Goal: Check status: Check status

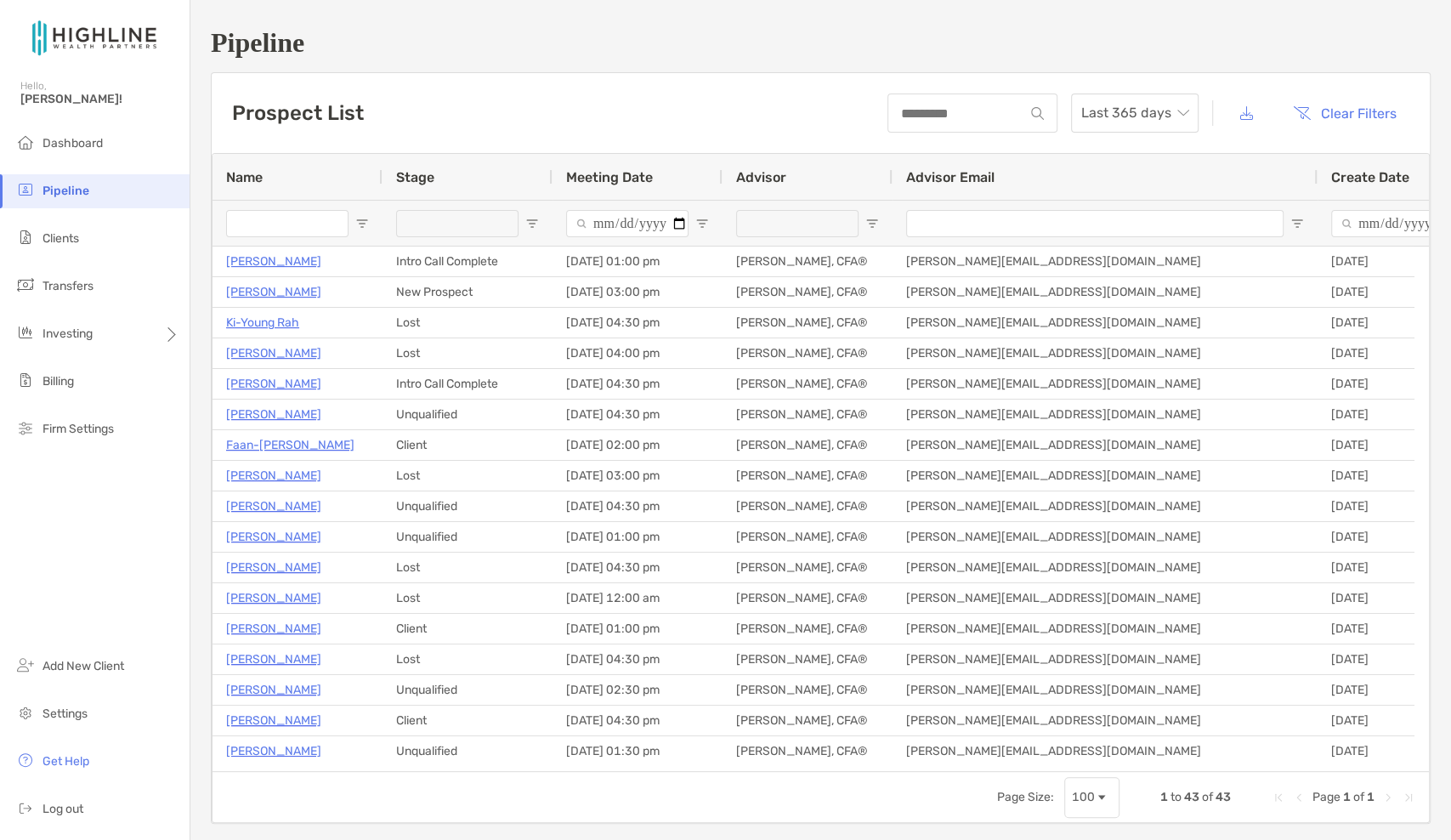
click at [64, 258] on ul "Dashboard Pipeline Clients Transfers Investing Billing Firm Settings" at bounding box center [94, 293] width 190 height 333
click at [69, 241] on span "Clients" at bounding box center [60, 238] width 37 height 14
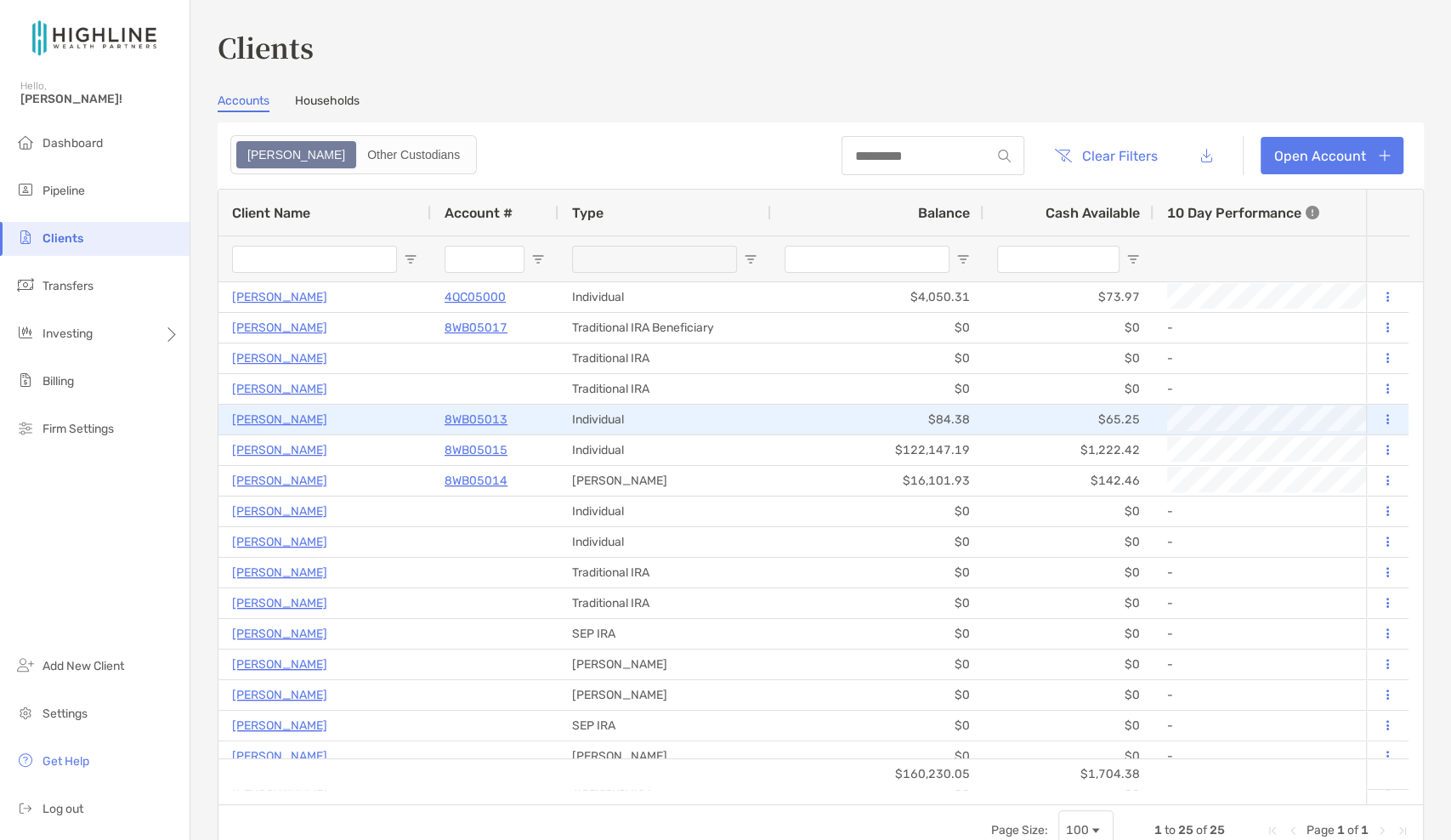
click at [472, 417] on p "8WB05013" at bounding box center [476, 419] width 63 height 21
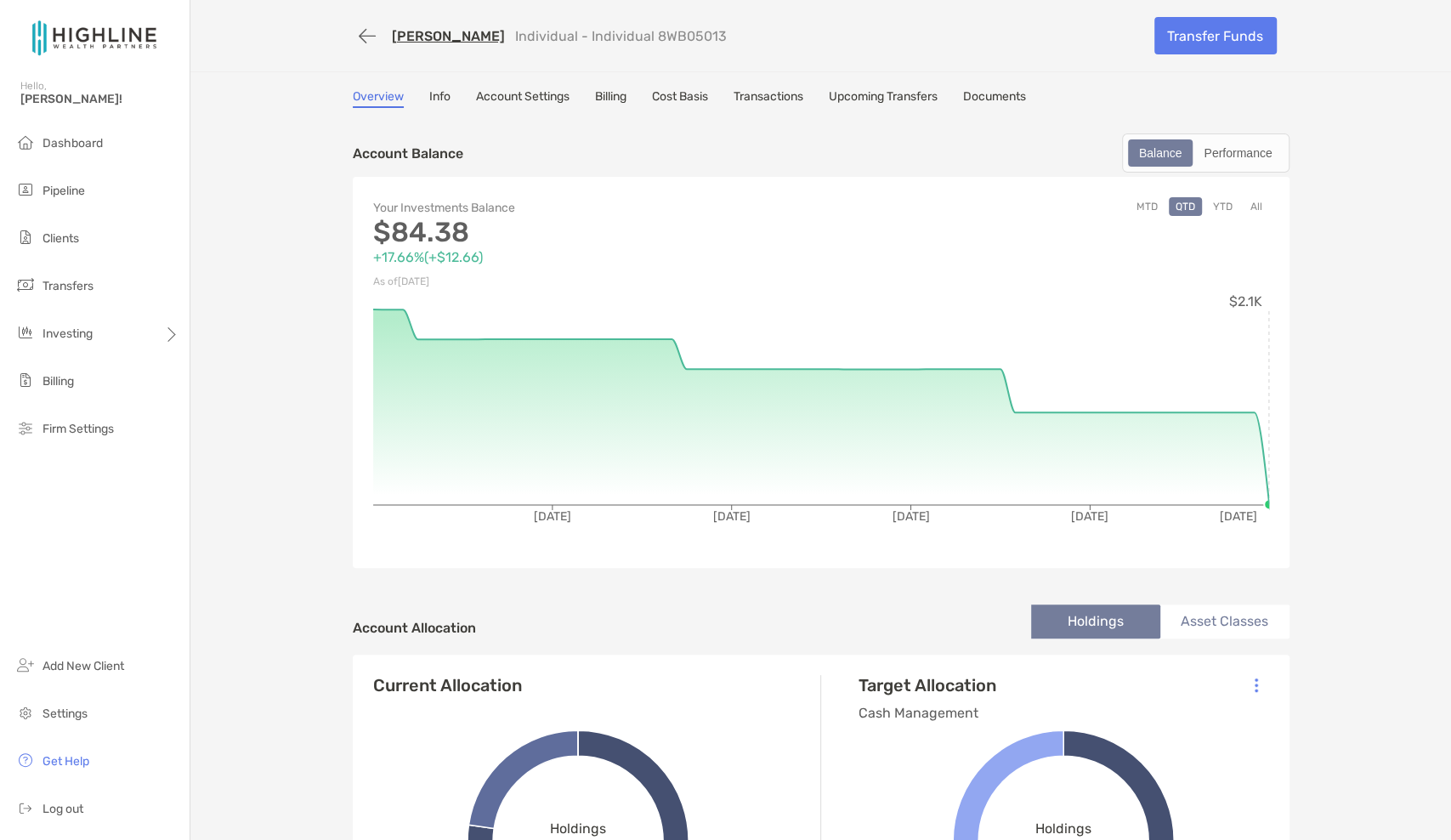
scroll to position [3, 0]
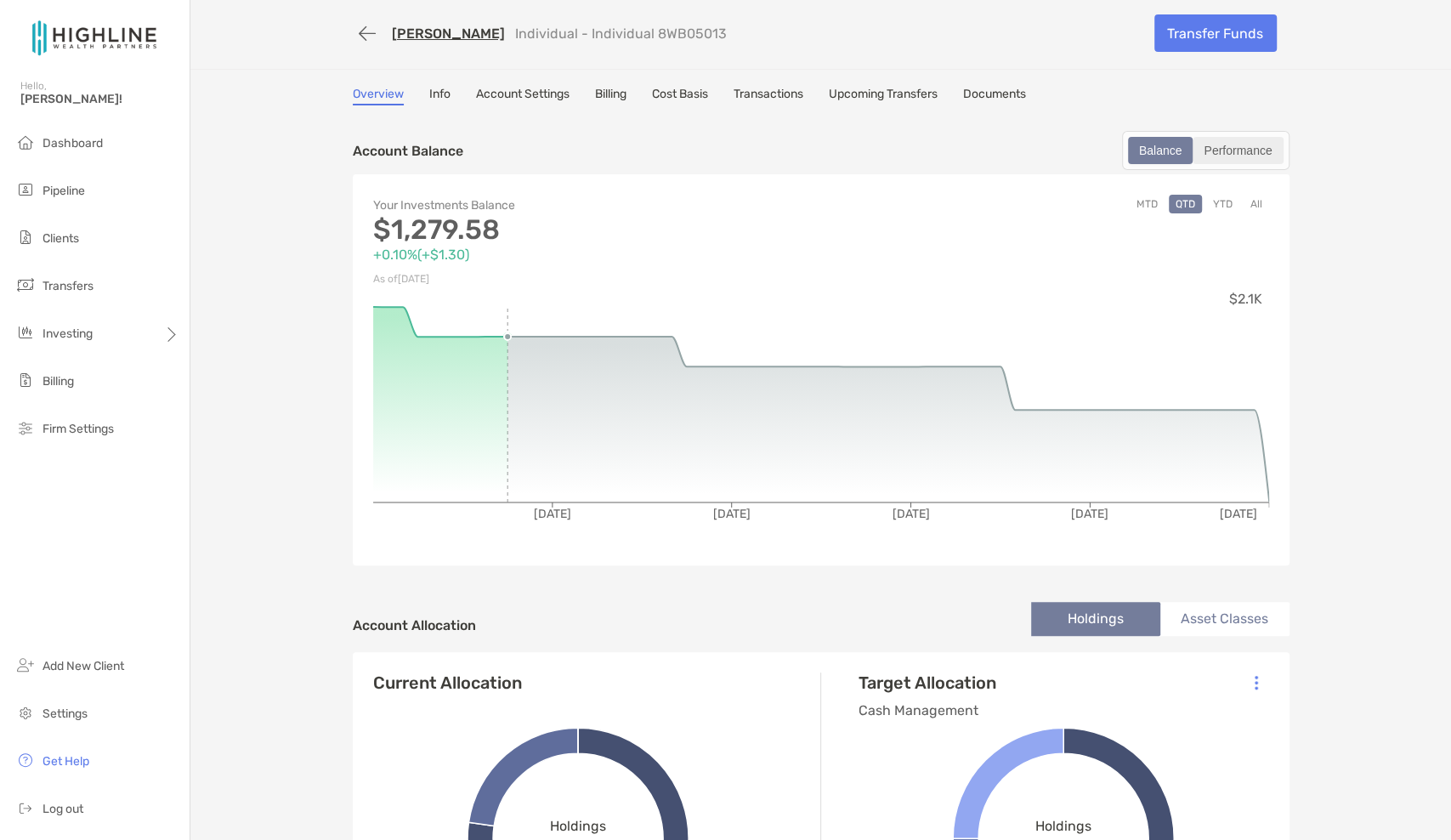
click at [1215, 145] on div "Performance" at bounding box center [1238, 150] width 87 height 24
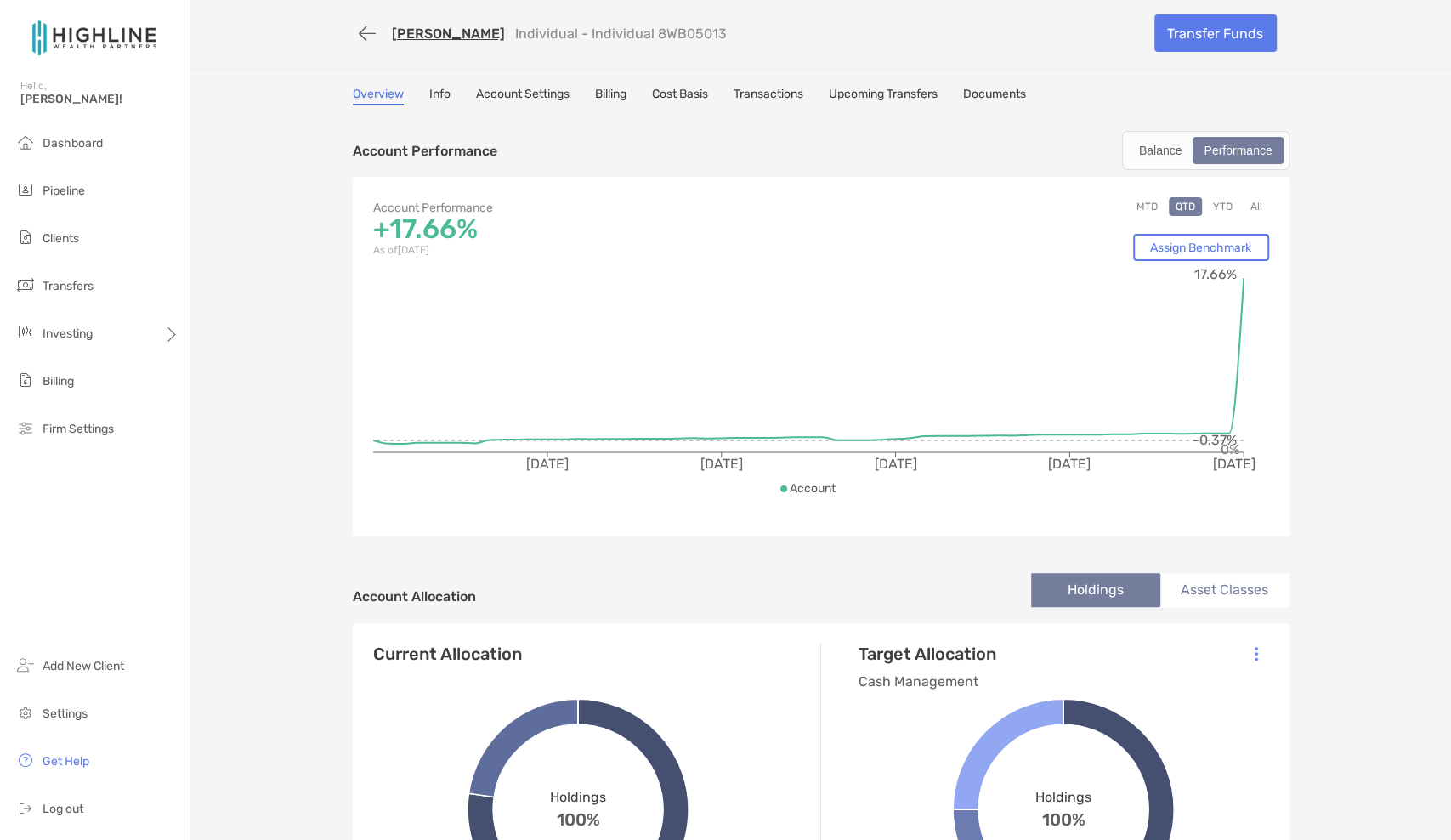
click at [1214, 201] on button "YTD" at bounding box center [1223, 207] width 33 height 19
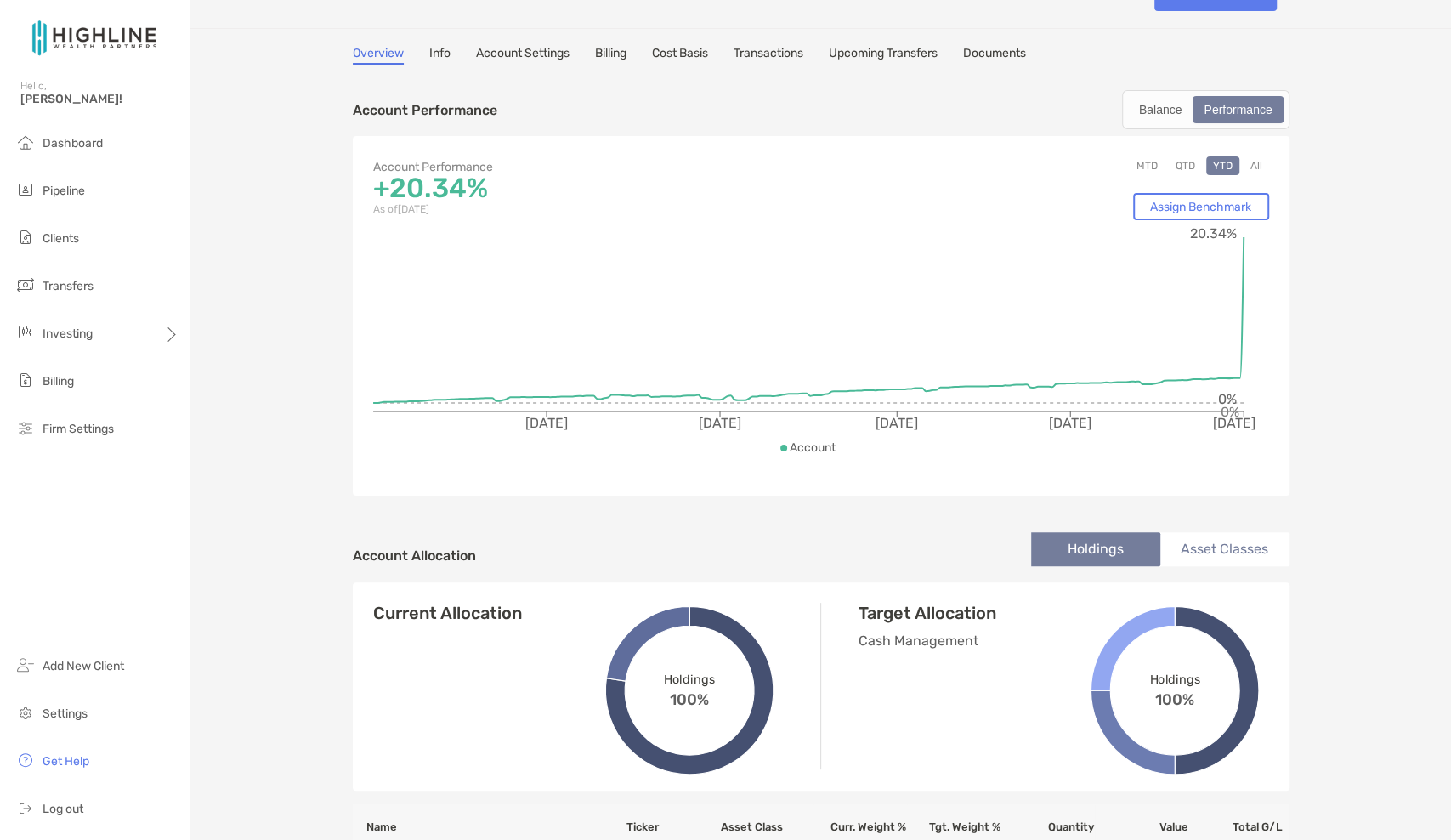
scroll to position [0, 0]
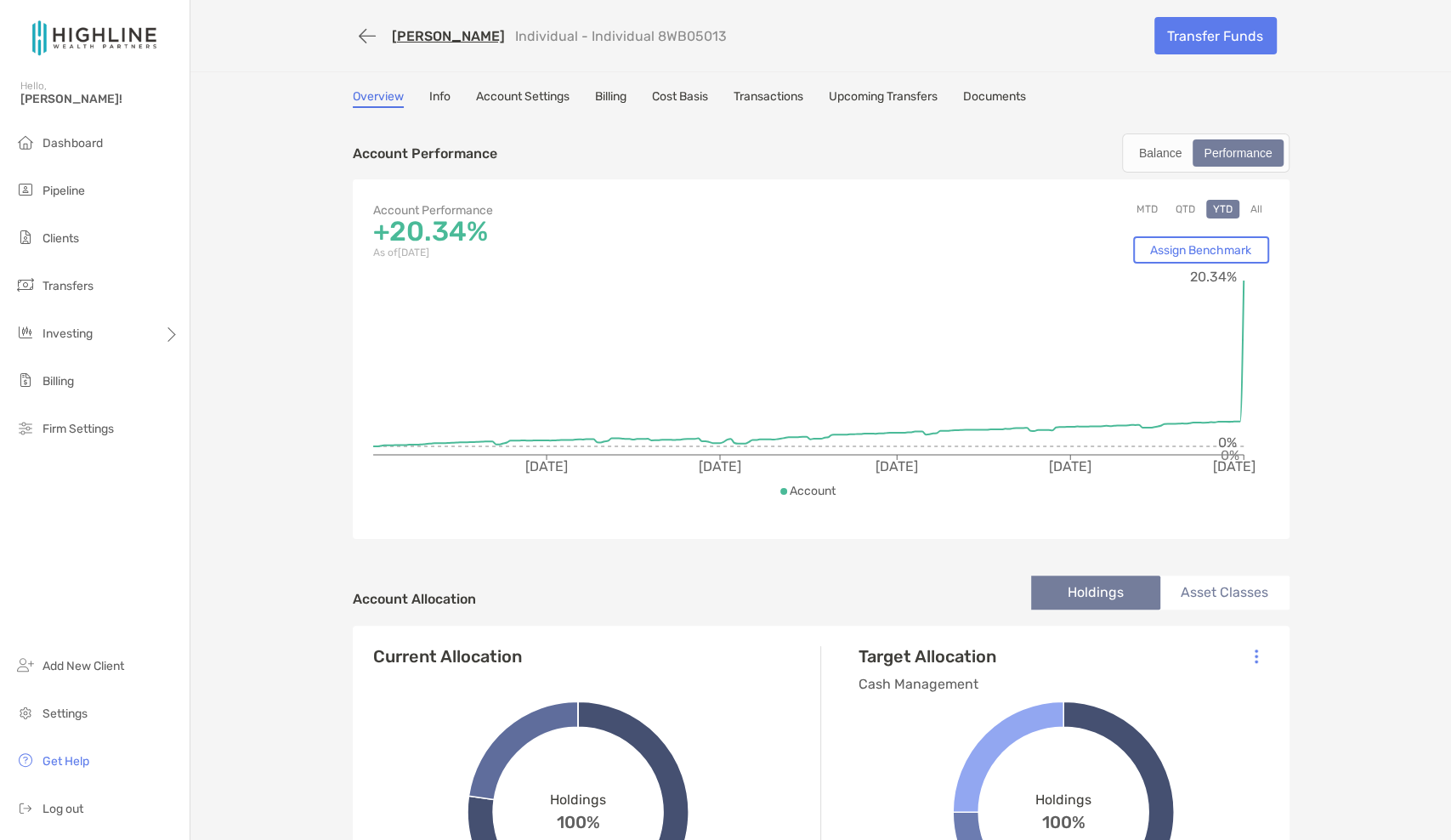
click at [438, 37] on link "[PERSON_NAME]" at bounding box center [448, 36] width 113 height 16
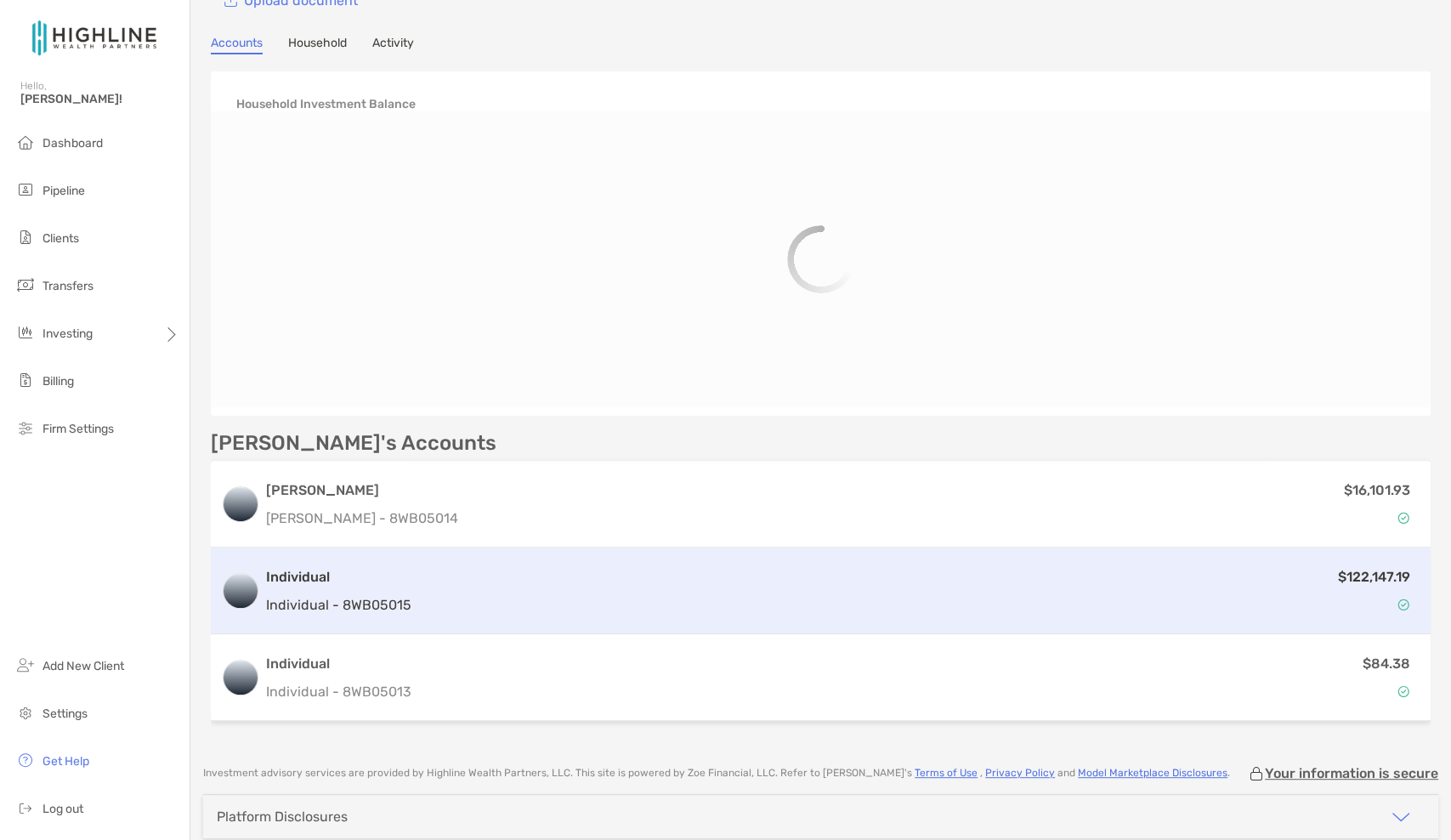
scroll to position [146, 0]
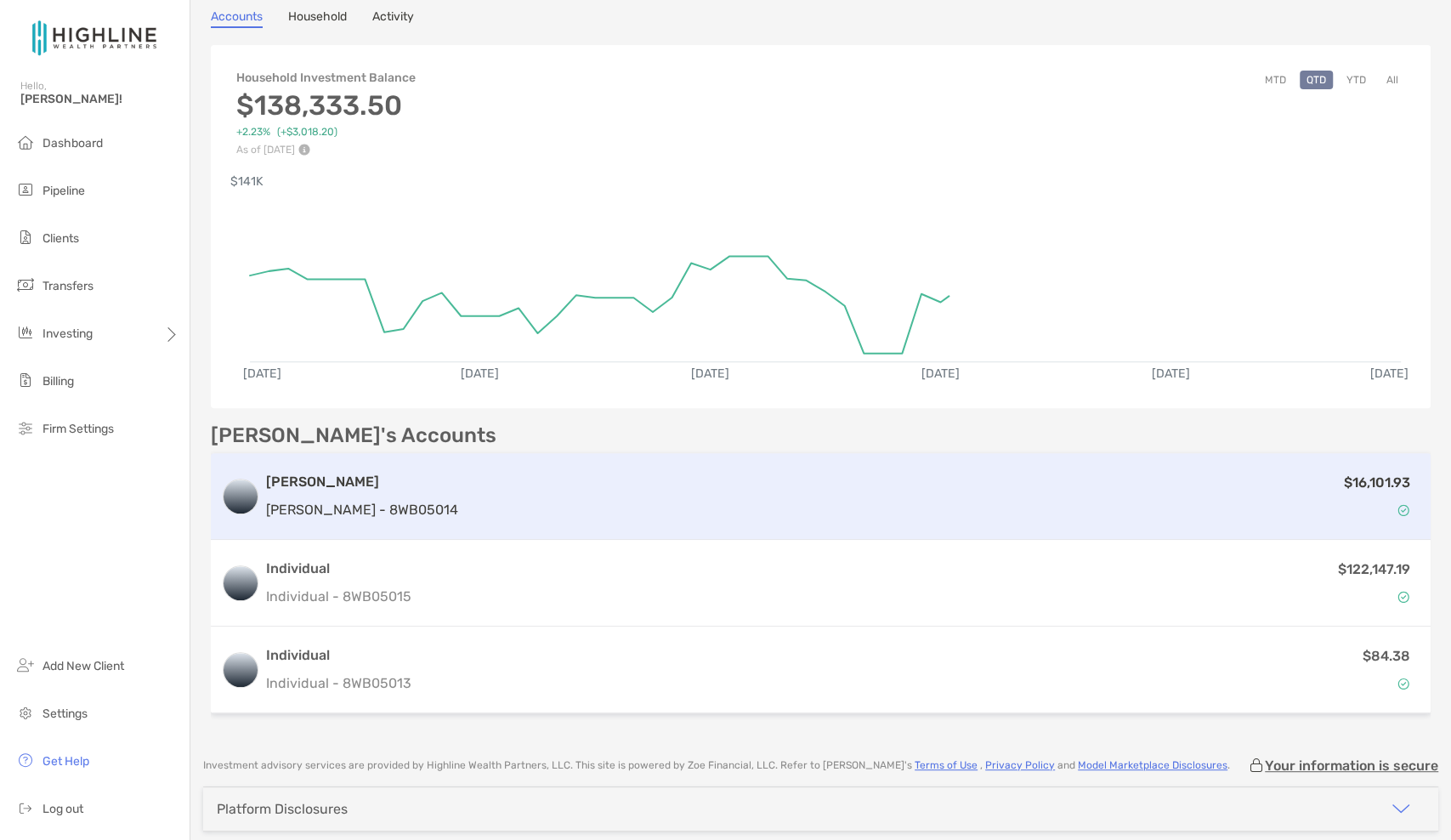
click at [465, 486] on div "$16,101.93" at bounding box center [943, 497] width 956 height 49
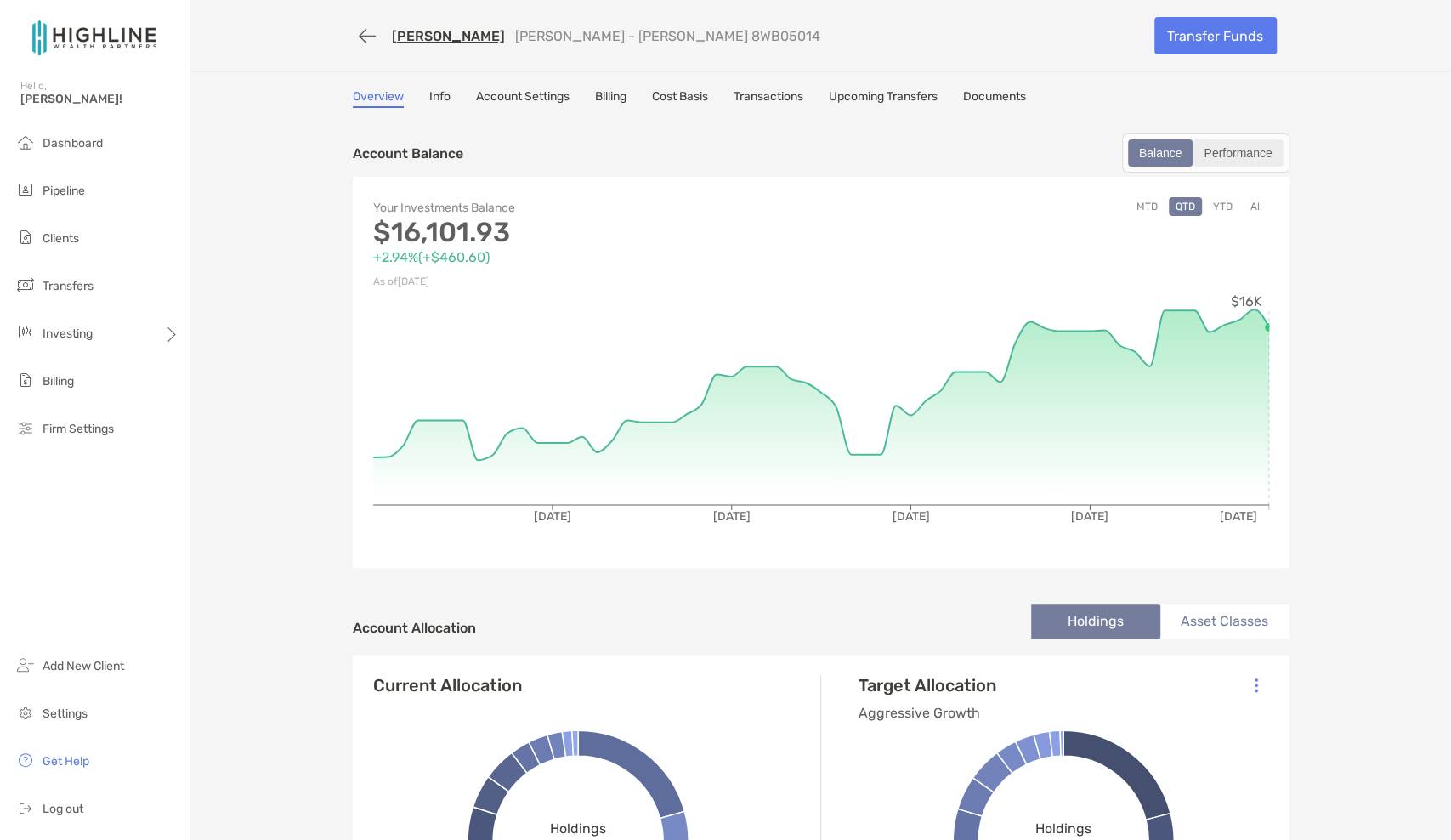
click at [1242, 156] on div "Performance" at bounding box center [1238, 153] width 87 height 24
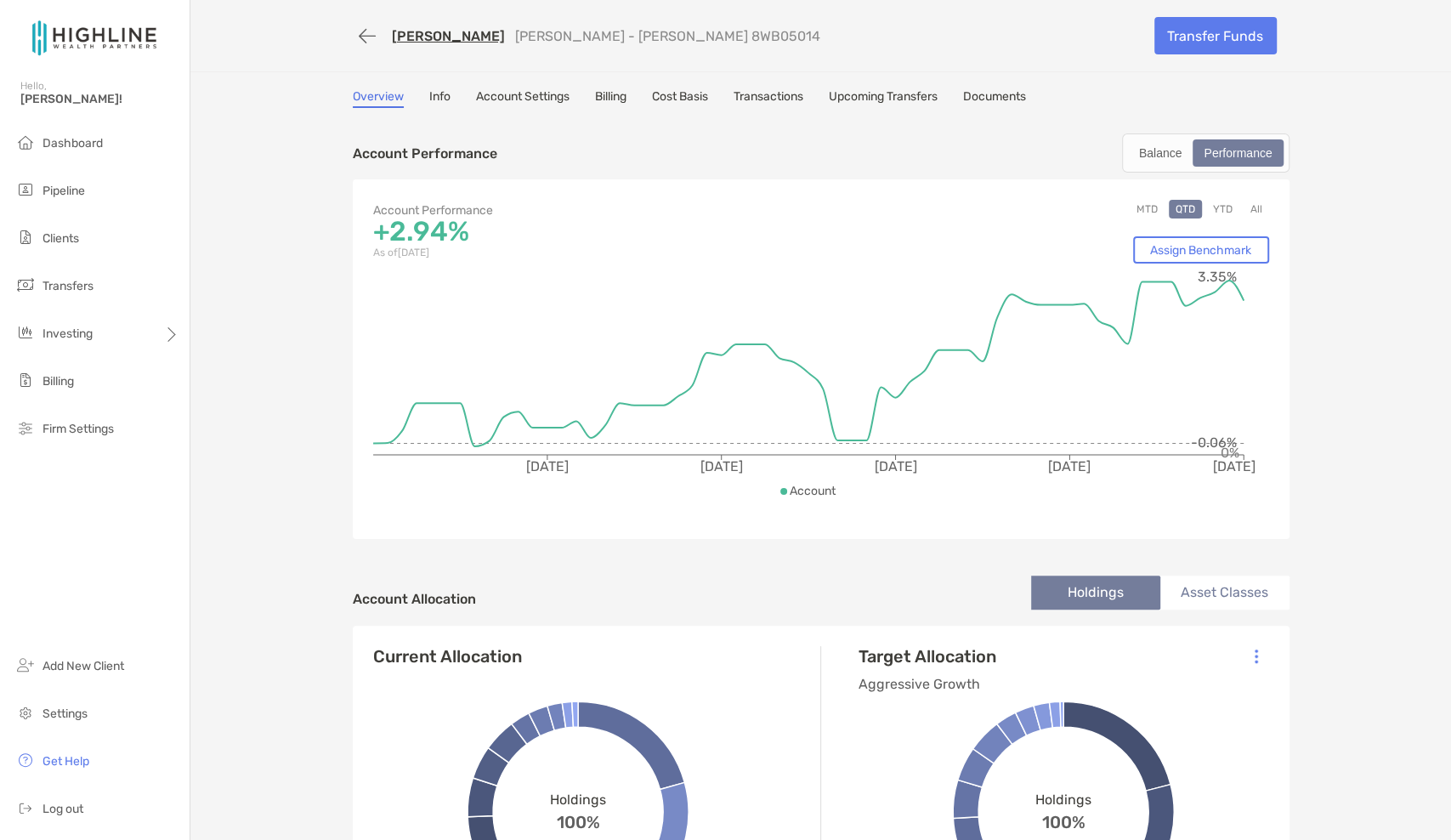
click at [1215, 206] on button "YTD" at bounding box center [1223, 209] width 33 height 19
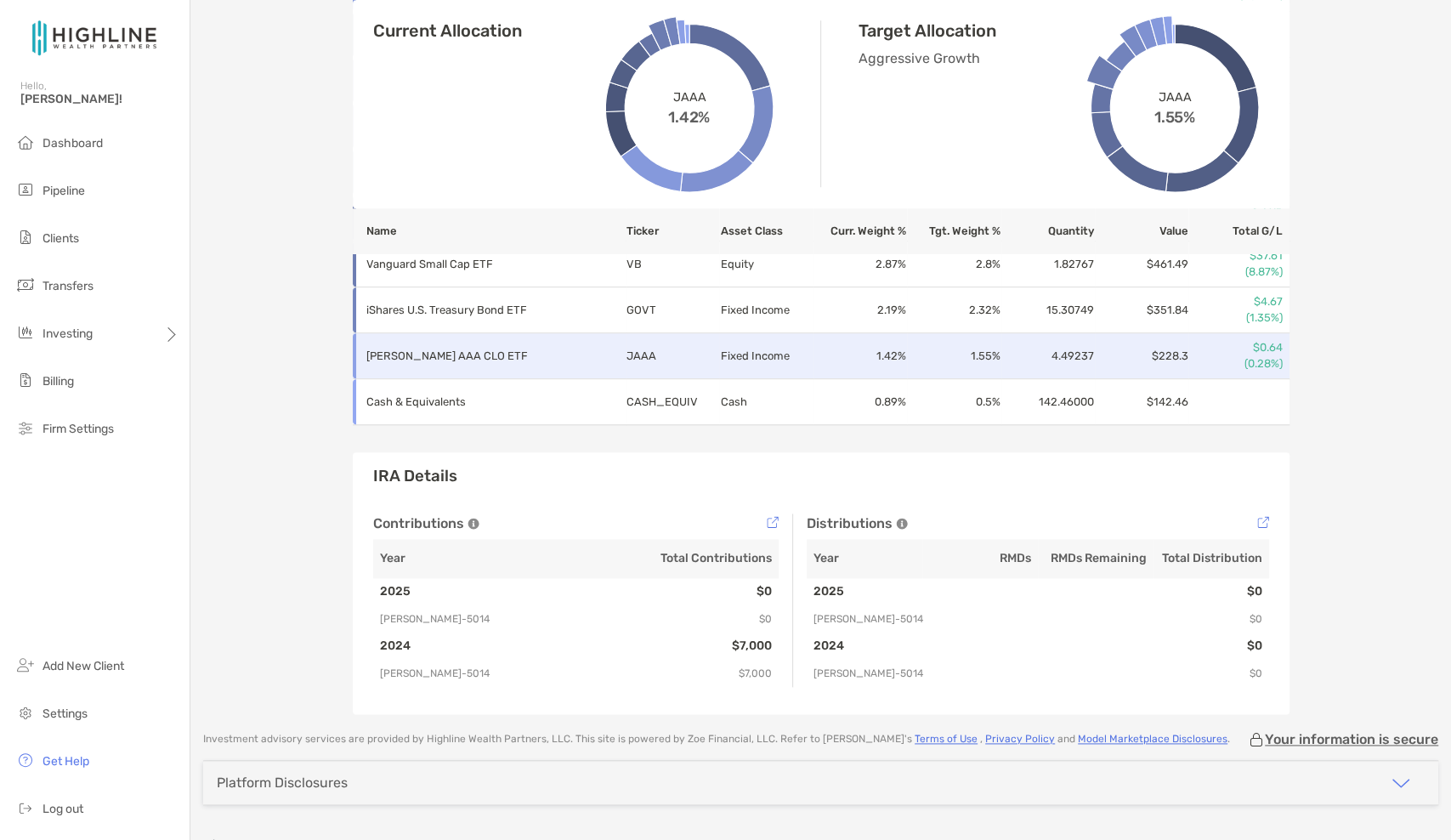
scroll to position [1066, 0]
